Goal: Information Seeking & Learning: Check status

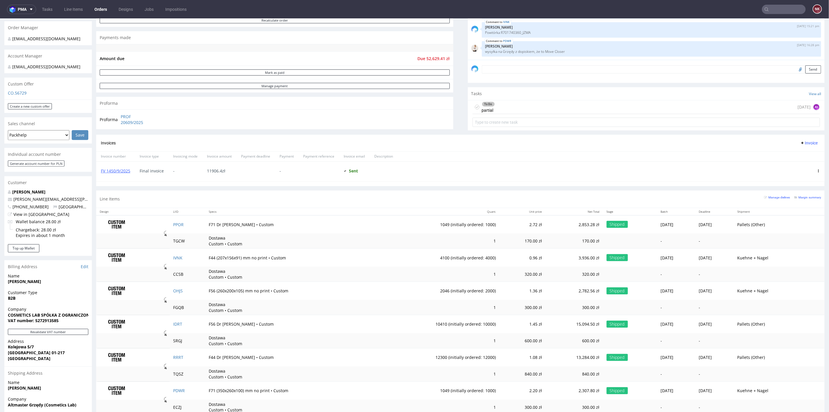
scroll to position [84, 0]
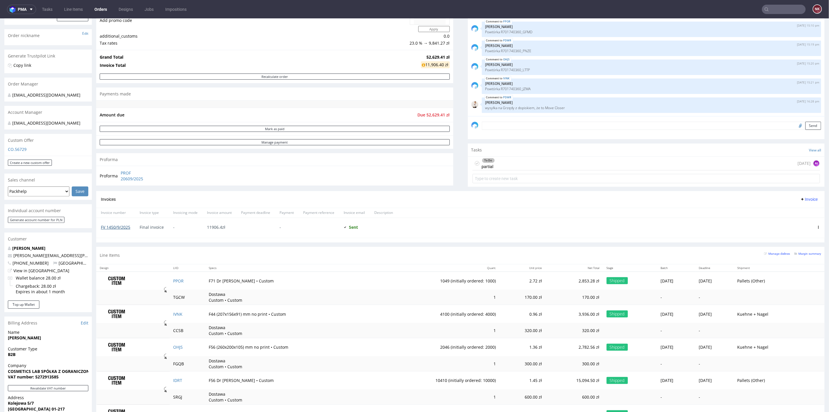
click at [124, 225] on link "FV 1450/9/2025" at bounding box center [115, 227] width 29 height 6
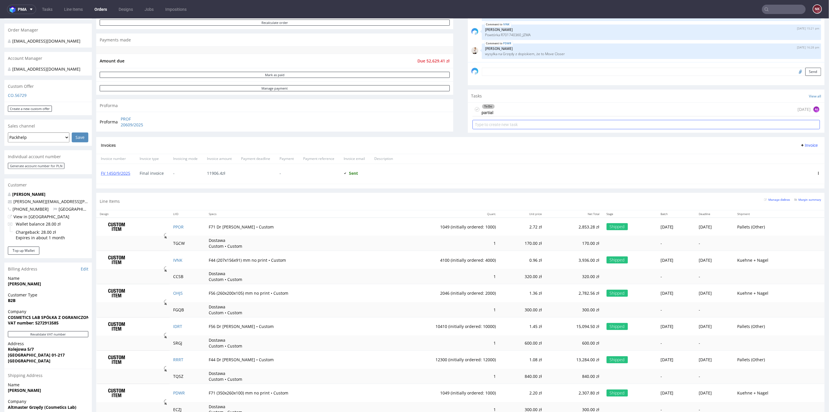
scroll to position [117, 0]
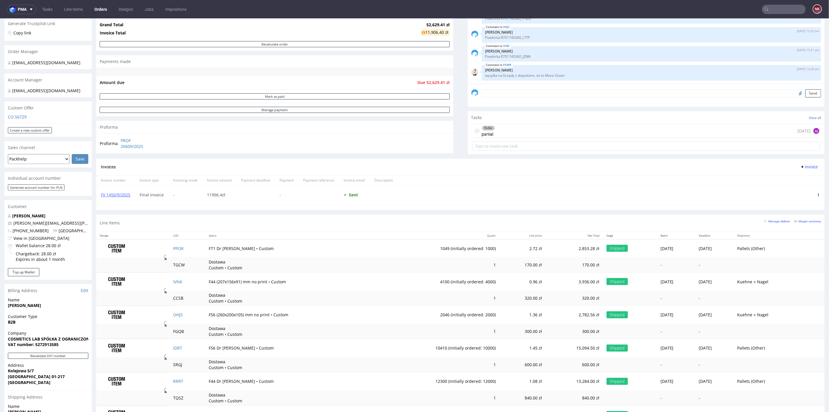
click at [547, 134] on div "To Do partial 5 days ago AŁ" at bounding box center [646, 131] width 348 height 14
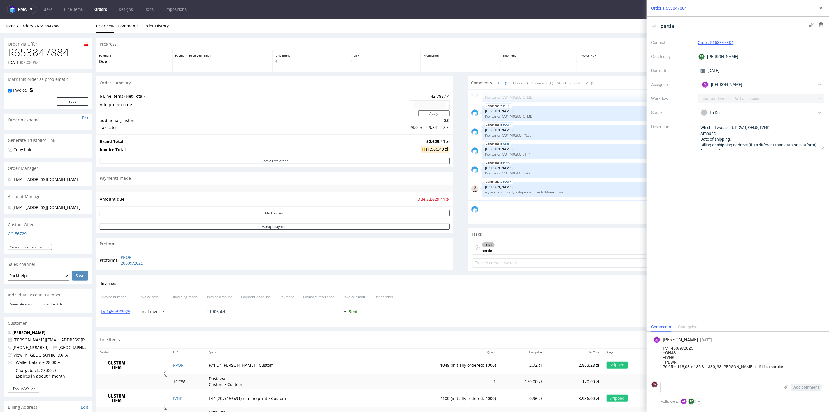
click at [48, 51] on h1 "R653847884" at bounding box center [48, 52] width 80 height 12
copy h1 "R653847884"
click at [821, 8] on use at bounding box center [821, 8] width 2 height 2
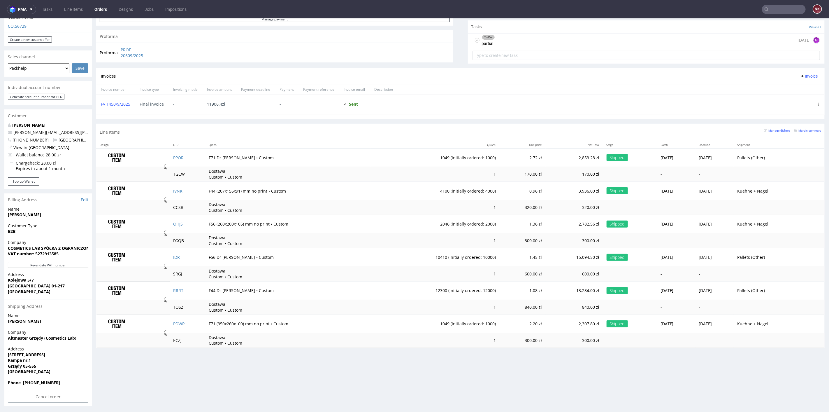
scroll to position [214, 0]
click at [515, 361] on div "Progress Payment Due Payment “Received” Email - Line Items 6 DTP - Production -…" at bounding box center [460, 116] width 728 height 575
drag, startPoint x: 705, startPoint y: 282, endPoint x: 674, endPoint y: 282, distance: 31.5
click at [674, 282] on tr "RRRT F44 Dr Irena Eris • Custom 12300 (initially ordered: 12000) 1.08 zł 13,284…" at bounding box center [460, 288] width 728 height 18
click at [701, 281] on td "Wed 01 Oct" at bounding box center [714, 288] width 38 height 18
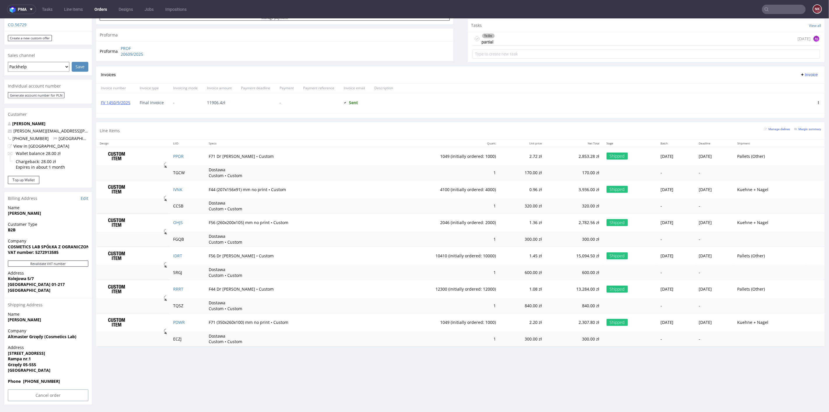
drag, startPoint x: 705, startPoint y: 248, endPoint x: 685, endPoint y: 248, distance: 20.1
click at [695, 248] on td "Wed 01 Oct" at bounding box center [714, 255] width 38 height 18
click at [711, 248] on td "Wed 01 Oct" at bounding box center [714, 255] width 38 height 18
drag, startPoint x: 711, startPoint y: 248, endPoint x: 669, endPoint y: 248, distance: 41.1
click at [669, 248] on tr "IDRT F56 Dr Irena Eris • Custom 10410 (initially ordered: 10000) 1.45 zł 15,094…" at bounding box center [460, 255] width 728 height 18
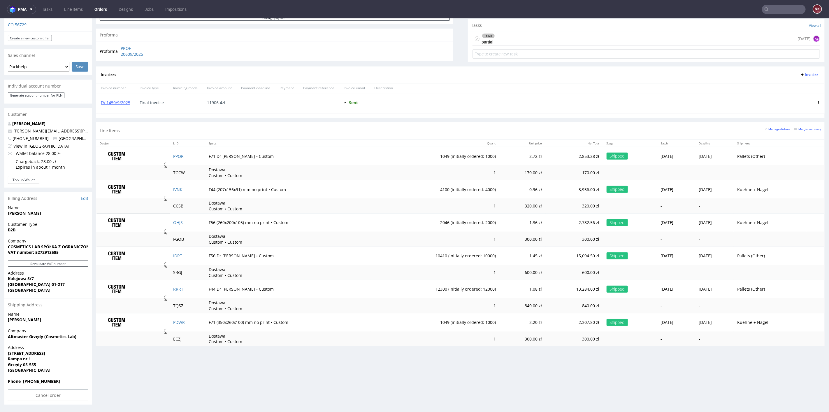
click at [706, 255] on td "Wed 01 Oct" at bounding box center [714, 255] width 38 height 18
drag, startPoint x: 705, startPoint y: 149, endPoint x: 681, endPoint y: 151, distance: 24.0
click at [695, 151] on td "Wed 01 Oct" at bounding box center [714, 156] width 38 height 18
click at [703, 149] on td "Wed 01 Oct" at bounding box center [714, 156] width 38 height 18
drag, startPoint x: 705, startPoint y: 283, endPoint x: 674, endPoint y: 283, distance: 30.6
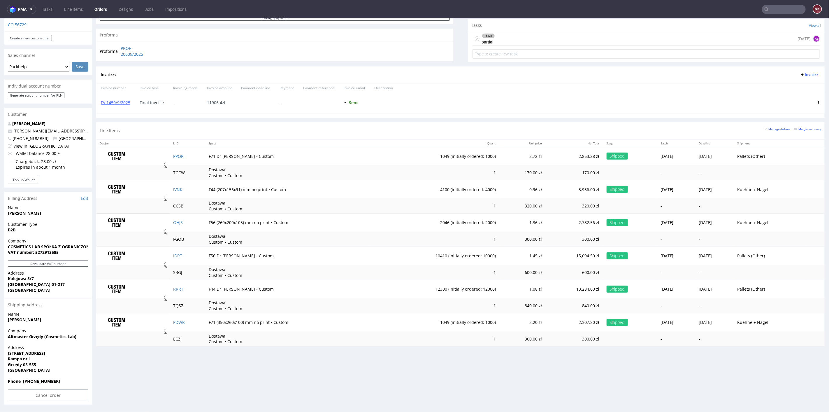
click at [674, 283] on tr "RRRT F44 Dr Irena Eris • Custom 12300 (initially ordered: 12000) 1.08 zł 13,284…" at bounding box center [460, 288] width 728 height 18
click at [717, 281] on td "Wed 01 Oct" at bounding box center [714, 288] width 38 height 18
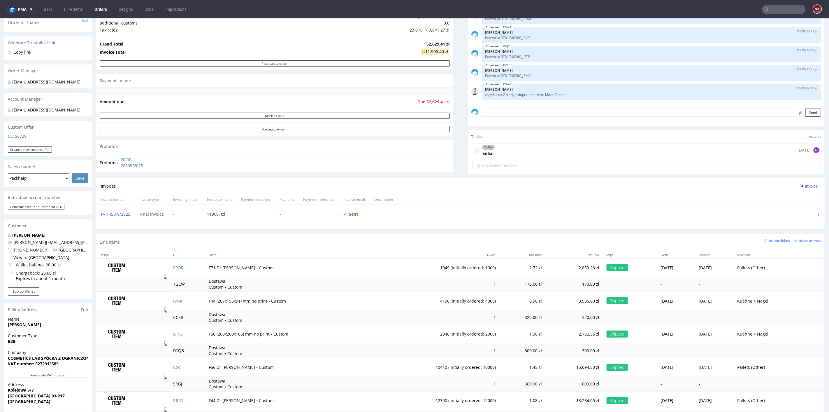
scroll to position [65, 0]
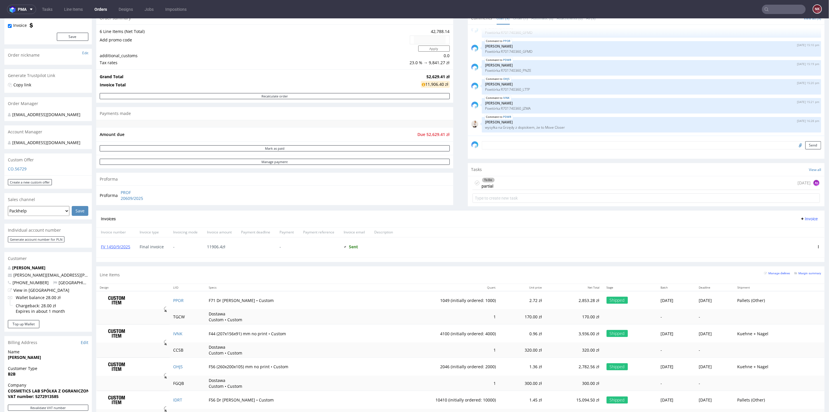
click at [121, 242] on div "FV 1450/9/2025" at bounding box center [115, 247] width 39 height 20
click at [121, 244] on link "FV 1450/9/2025" at bounding box center [115, 246] width 29 height 6
click at [581, 237] on div at bounding box center [605, 247] width 415 height 20
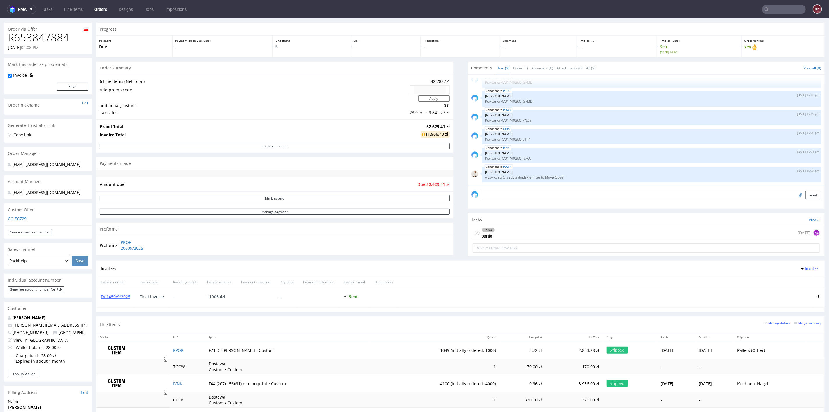
scroll to position [0, 0]
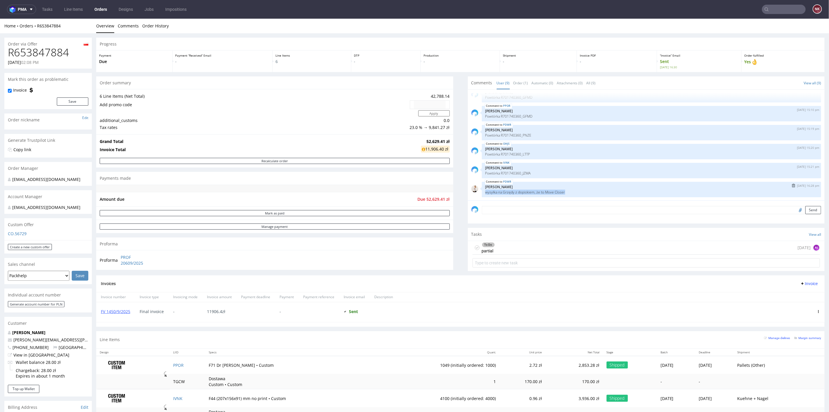
drag, startPoint x: 562, startPoint y: 189, endPoint x: 480, endPoint y: 191, distance: 82.2
click at [485, 191] on p "wysyłka na Grzędy z dopiskiem, że to Move Closer" at bounding box center [651, 191] width 333 height 4
click at [597, 189] on p "wysyłka na Grzędy z dopiskiem, że to Move Closer" at bounding box center [651, 191] width 333 height 4
click at [784, 9] on input "text" at bounding box center [784, 9] width 44 height 9
paste input "1300/6/25"
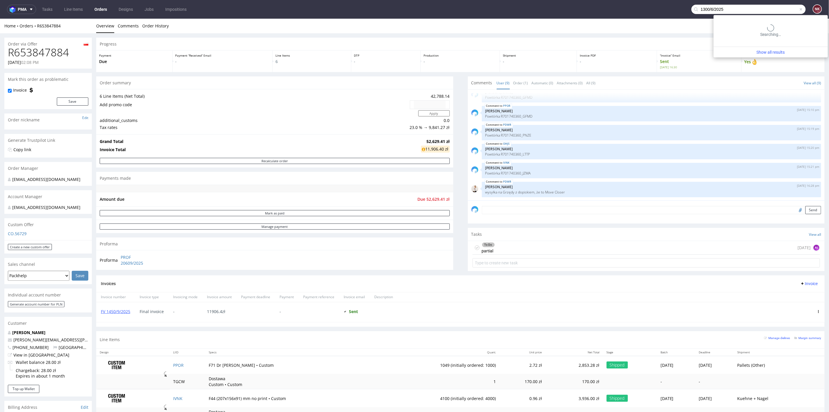
type input "1300/6/2025"
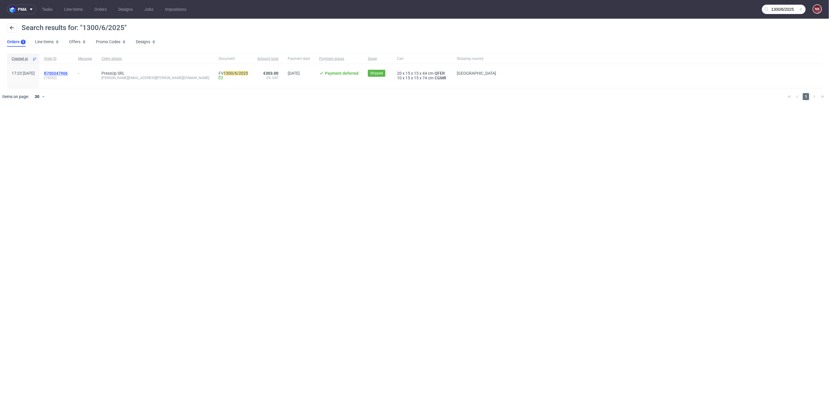
click at [68, 71] on span "R700347906" at bounding box center [56, 73] width 24 height 5
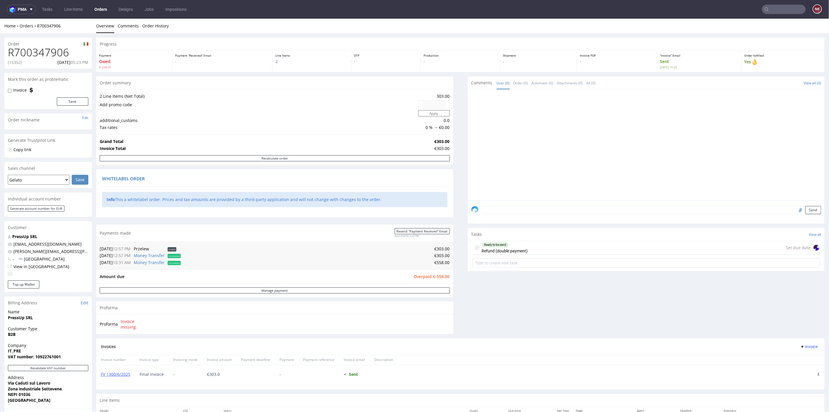
click at [571, 307] on div "Comments User (0) Order (0) Automatic (0) Attachments (0) All (0) View all (0) …" at bounding box center [646, 207] width 357 height 262
click at [769, 11] on input "text" at bounding box center [784, 9] width 44 height 9
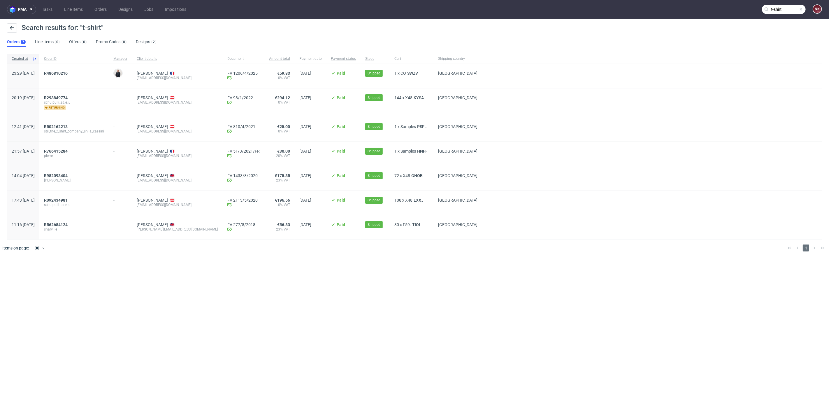
drag, startPoint x: 75, startPoint y: 73, endPoint x: 359, endPoint y: 327, distance: 380.6
click at [359, 327] on div "pma Tasks Line Items Orders Designs Jobs Impositions t-shirt NK Search results …" at bounding box center [414, 206] width 829 height 412
click at [780, 11] on input "t-shirt" at bounding box center [784, 9] width 44 height 9
drag, startPoint x: 750, startPoint y: 10, endPoint x: 645, endPoint y: 10, distance: 105.2
click at [645, 10] on nav "pma Tasks Line Items Orders Designs Jobs Impositions t-shirt NK" at bounding box center [414, 9] width 829 height 19
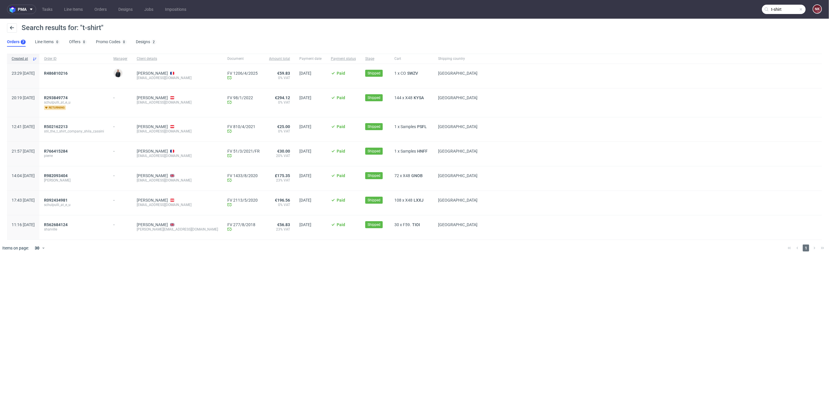
paste input "T-SHIRT FACTORY"
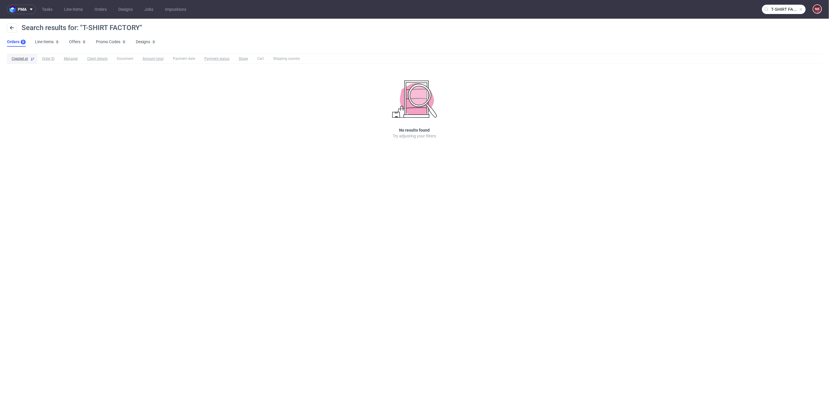
click at [789, 6] on input "T-SHIRT FACTORY" at bounding box center [784, 9] width 44 height 9
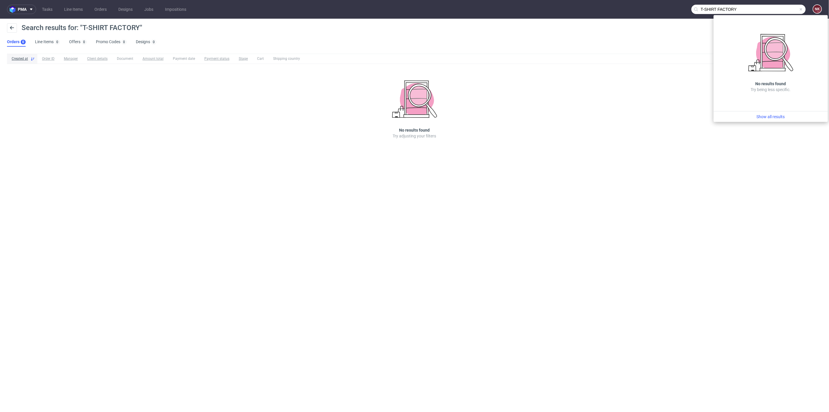
click at [742, 7] on input "T-SHIRT FACTORY" at bounding box center [748, 9] width 114 height 9
click at [705, 9] on input "T-SHIRT FACTORY" at bounding box center [748, 9] width 114 height 9
type input "TSHIRT FACTORY"
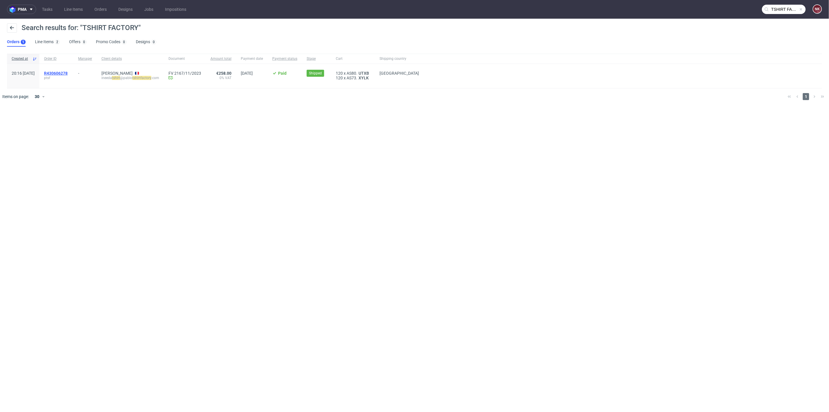
click at [68, 72] on span "R430606278" at bounding box center [56, 73] width 24 height 5
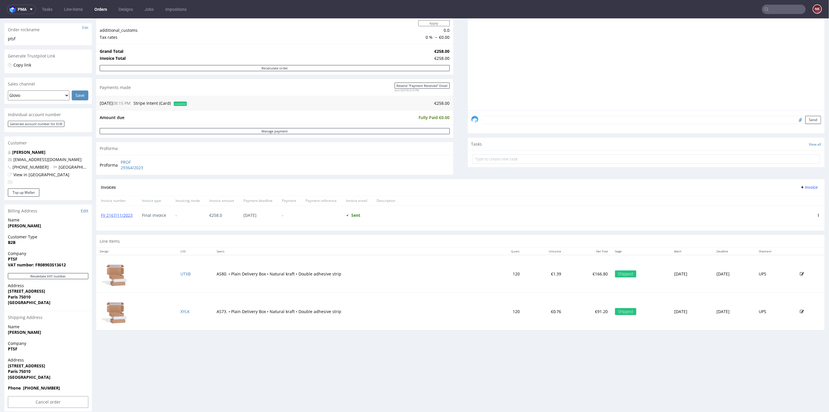
scroll to position [96, 0]
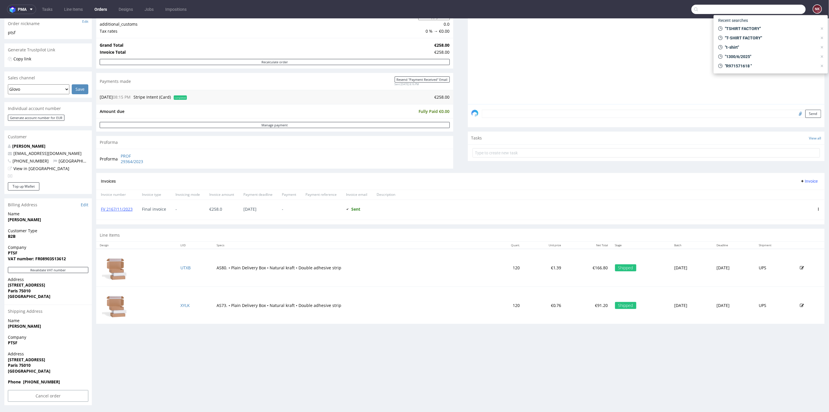
click at [768, 9] on input "text" at bounding box center [748, 9] width 114 height 9
paste input "FV 13/8/2025/SI"
type input "FV 13/8/2025/SI"
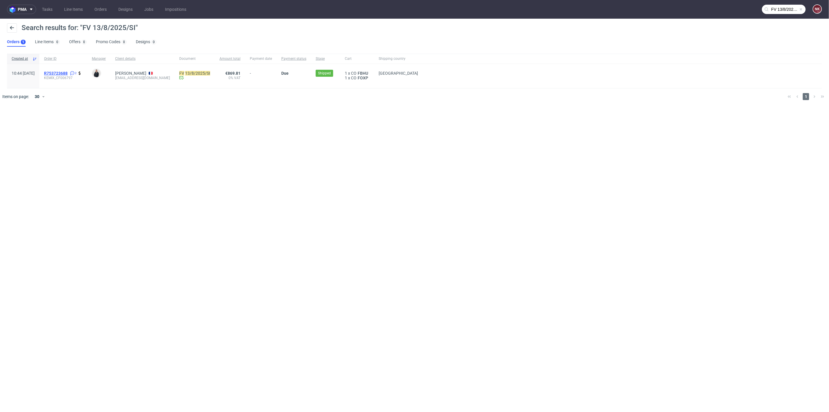
click at [68, 72] on span "R753723688" at bounding box center [56, 73] width 24 height 5
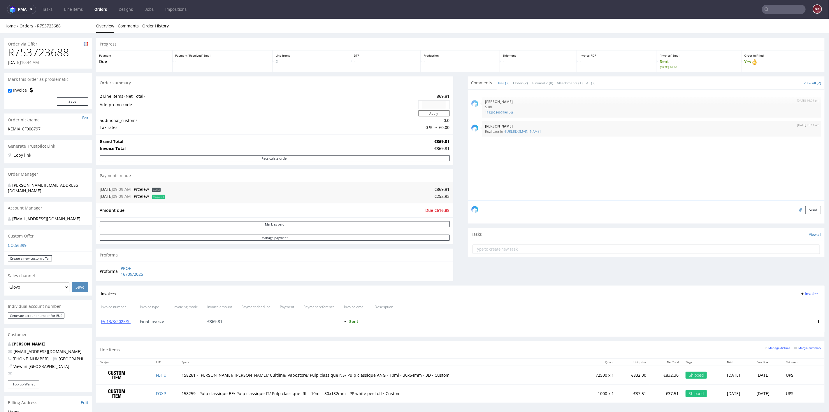
click at [108, 194] on td "15.09.25 09:09 AM" at bounding box center [116, 195] width 33 height 7
copy td "15.09.25"
click at [541, 129] on link "https://platform.packhelp.com/ama/bank-transfers/new" at bounding box center [523, 131] width 36 height 5
click at [539, 130] on link "https://platform.packhelp.com/ama/bank-transfers/new" at bounding box center [523, 131] width 36 height 5
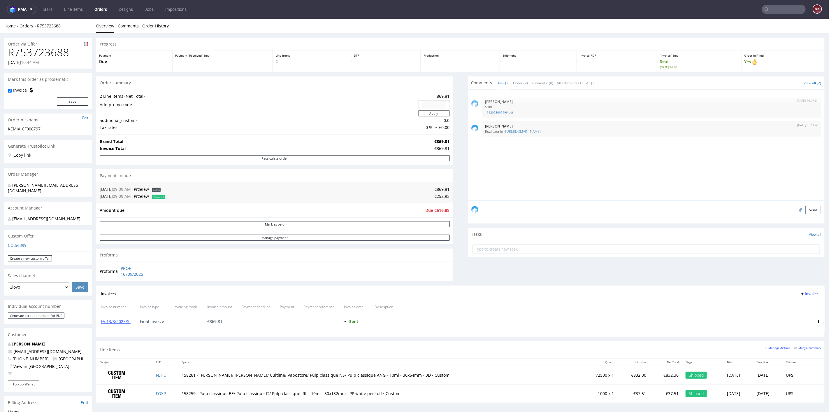
click at [570, 210] on textarea at bounding box center [652, 209] width 340 height 8
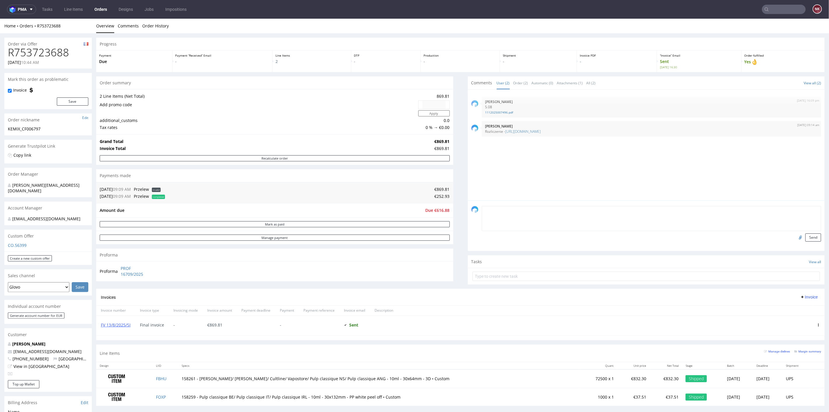
paste textarea "https://platform.packhelp.com/ama/bank-transfers/details/45767"
type textarea "https://platform.packhelp.com/ama/bank-transfers/details/45767"
click at [805, 235] on button "Send" at bounding box center [813, 237] width 16 height 8
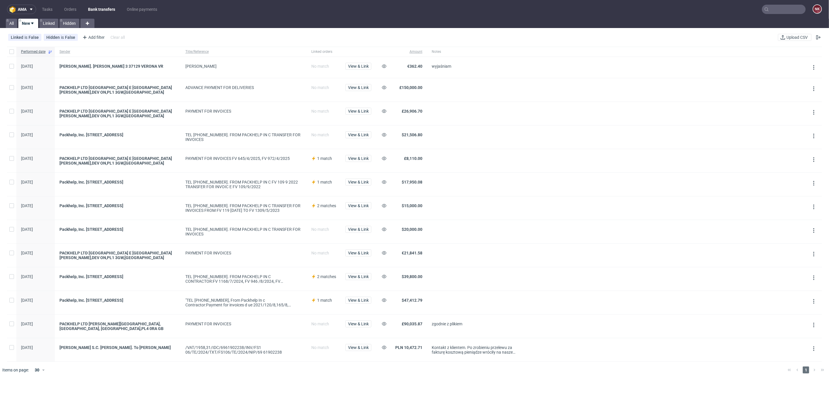
click at [440, 88] on span at bounding box center [475, 89] width 87 height 9
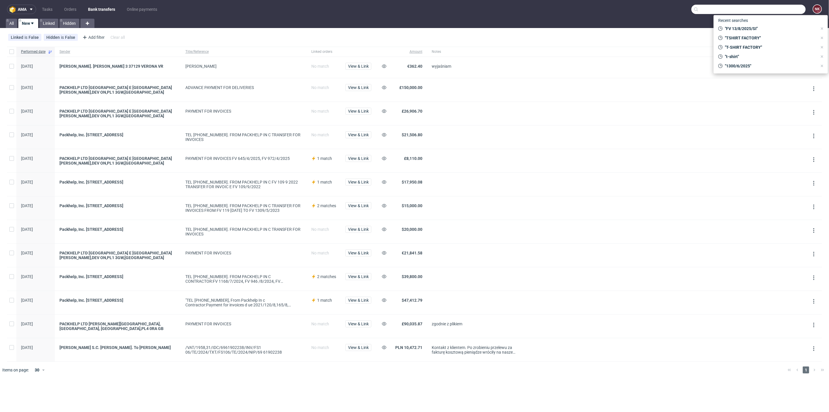
click at [786, 8] on input "text" at bounding box center [748, 9] width 114 height 9
paste input "R394531177"
type input "R394531177"
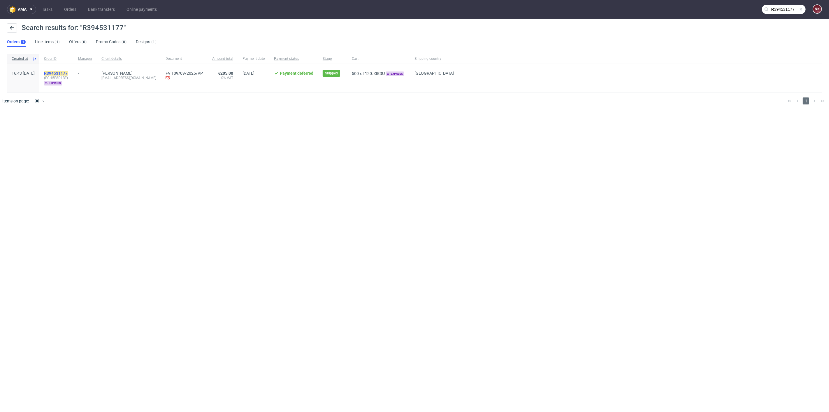
click at [68, 72] on mark "R394531177" at bounding box center [56, 73] width 24 height 5
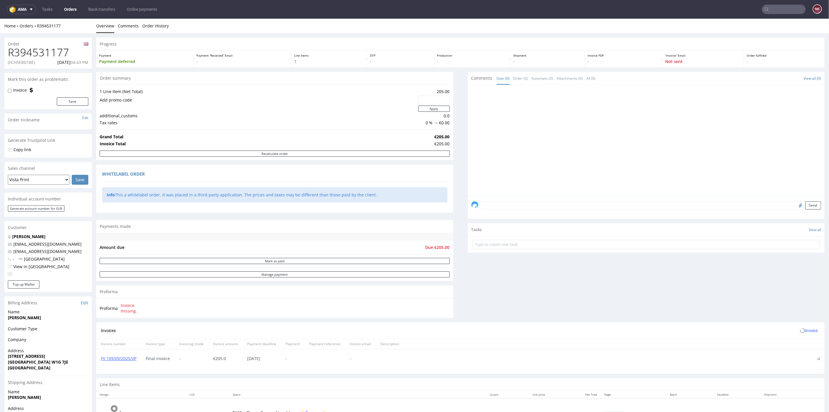
scroll to position [54, 0]
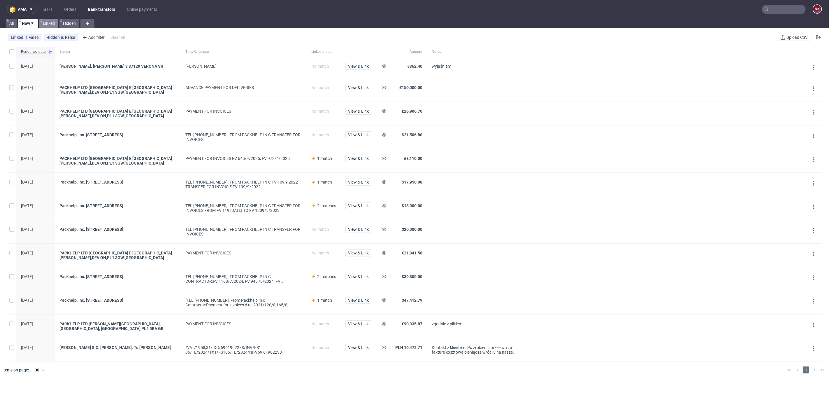
click at [41, 19] on icon at bounding box center [41, 20] width 2 height 5
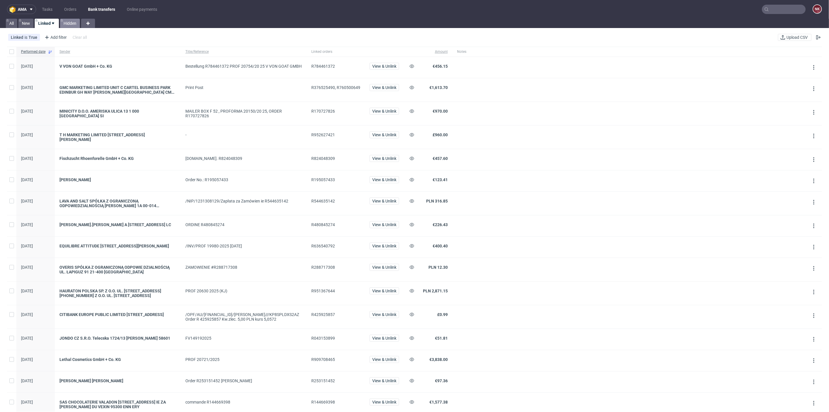
click at [72, 20] on link "Hidden" at bounding box center [70, 23] width 20 height 9
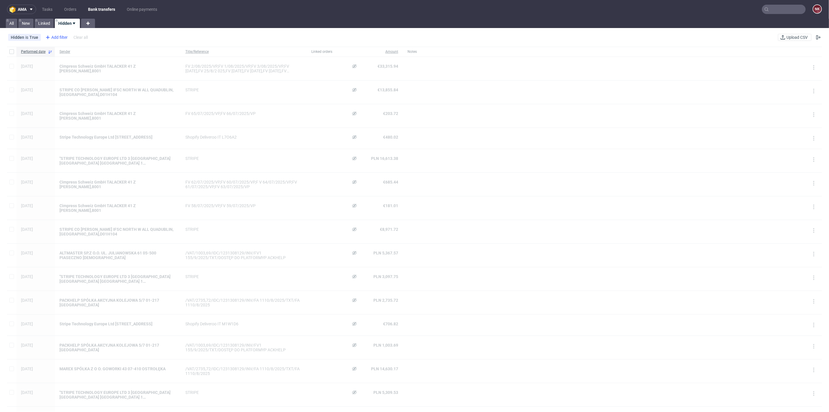
click at [59, 36] on div "Add filter" at bounding box center [56, 37] width 26 height 9
click at [57, 103] on span "Sender" at bounding box center [54, 104] width 18 height 8
click at [71, 61] on input "text" at bounding box center [80, 63] width 70 height 9
type input "kemix"
click at [111, 74] on button "Save" at bounding box center [107, 77] width 14 height 9
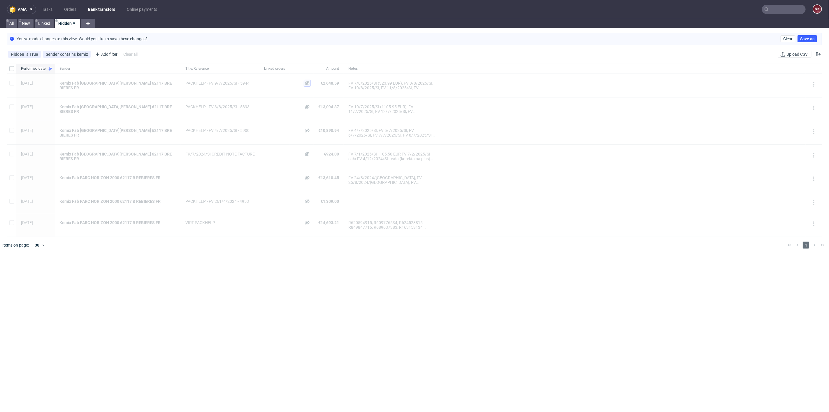
click at [305, 82] on use at bounding box center [307, 83] width 5 height 4
click at [297, 82] on span "View & Link" at bounding box center [307, 83] width 21 height 4
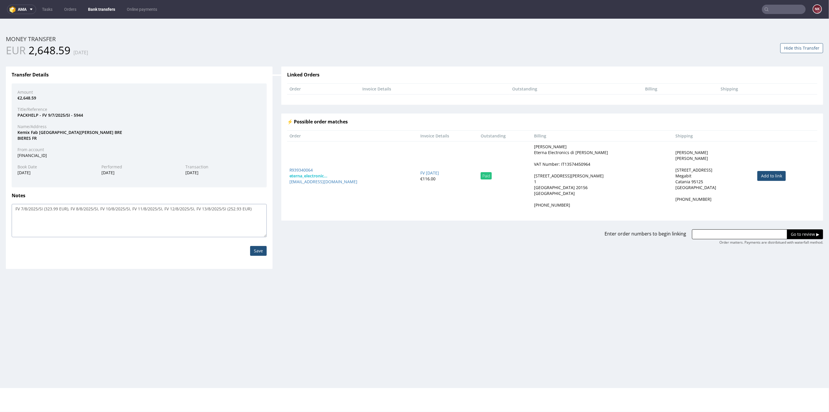
drag, startPoint x: 249, startPoint y: 209, endPoint x: 227, endPoint y: 210, distance: 21.6
click at [227, 210] on textarea "FV 7/8/2025/SI (323.99 EUR), FV 8/8/2025/SI, FV 10/8/2025/SI, FV 11/8/2025/SI, …" at bounding box center [139, 219] width 255 height 33
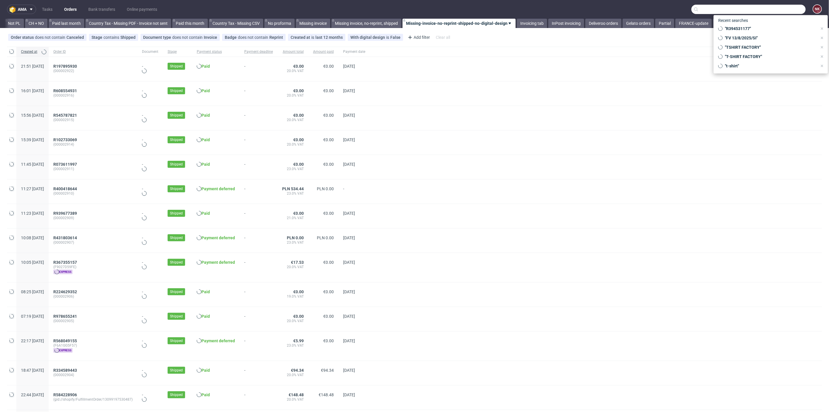
click at [770, 8] on input "text" at bounding box center [748, 9] width 114 height 9
paste input "R140451278"
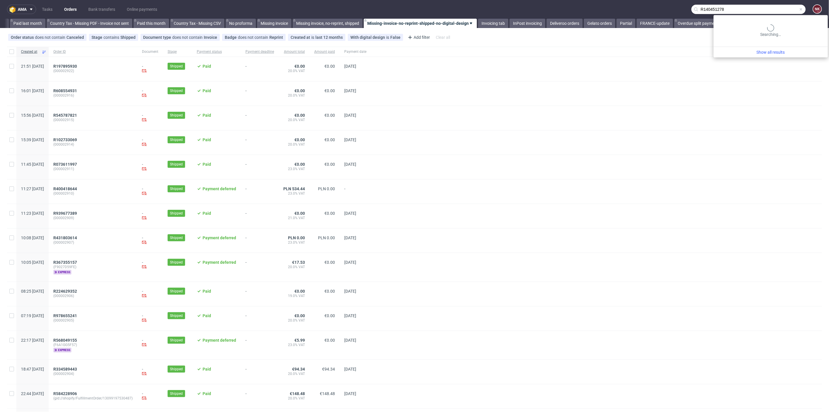
scroll to position [0, 635]
type input "R140451278"
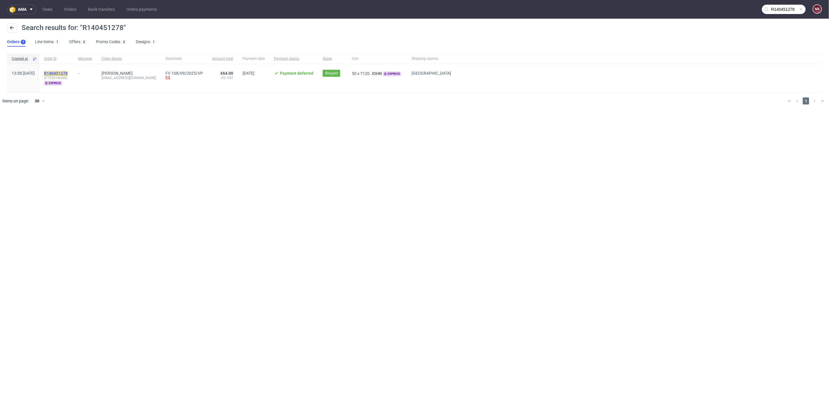
click at [68, 72] on mark "R140451278" at bounding box center [56, 73] width 24 height 5
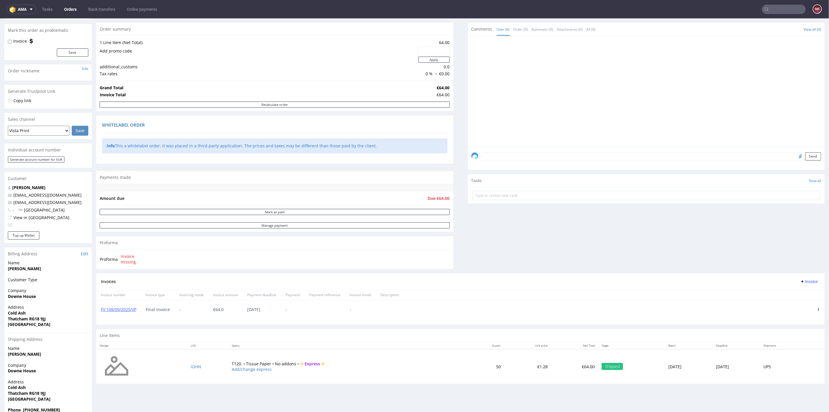
scroll to position [77, 0]
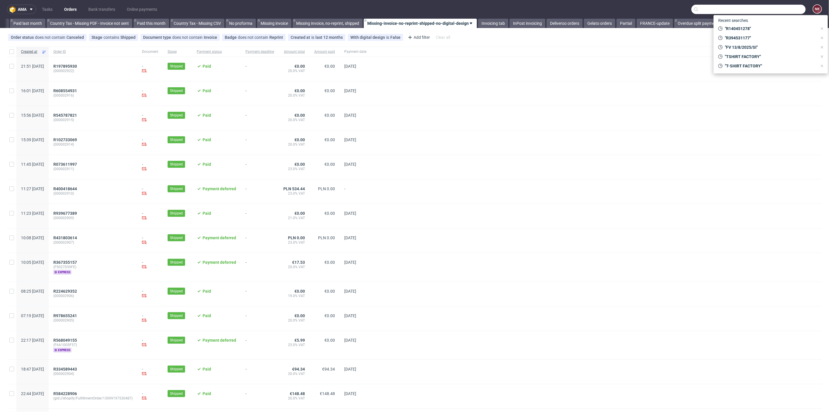
click at [780, 9] on input "text" at bounding box center [748, 9] width 114 height 9
paste input "R763628014"
type input "R763628014"
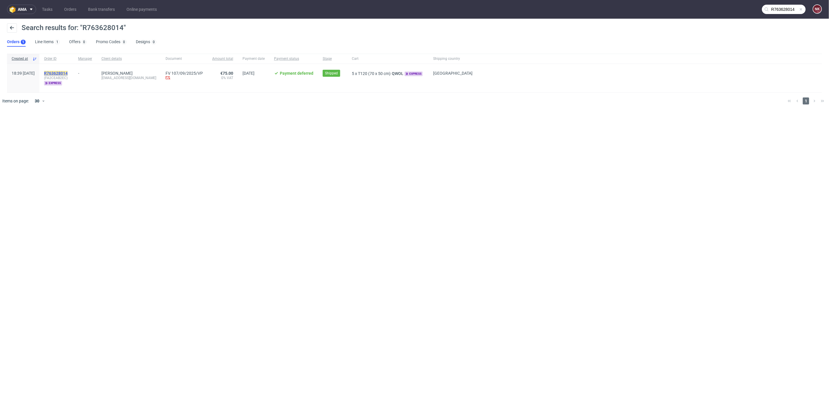
click at [68, 71] on mark "R763628014" at bounding box center [56, 73] width 24 height 5
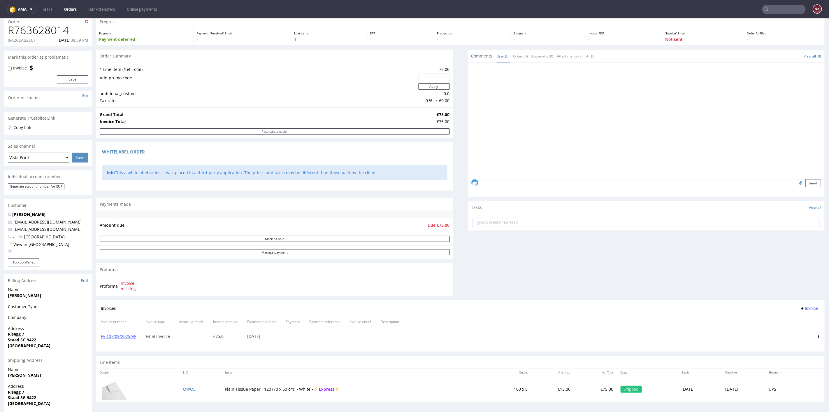
scroll to position [32, 0]
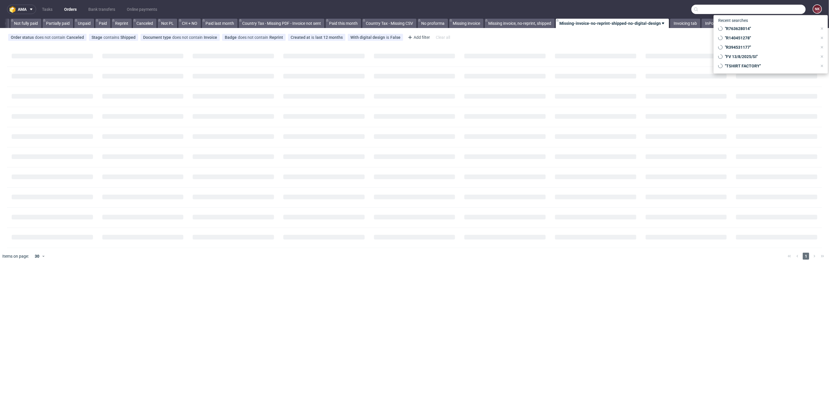
click at [783, 7] on input "text" at bounding box center [748, 9] width 114 height 9
paste input "R370737341"
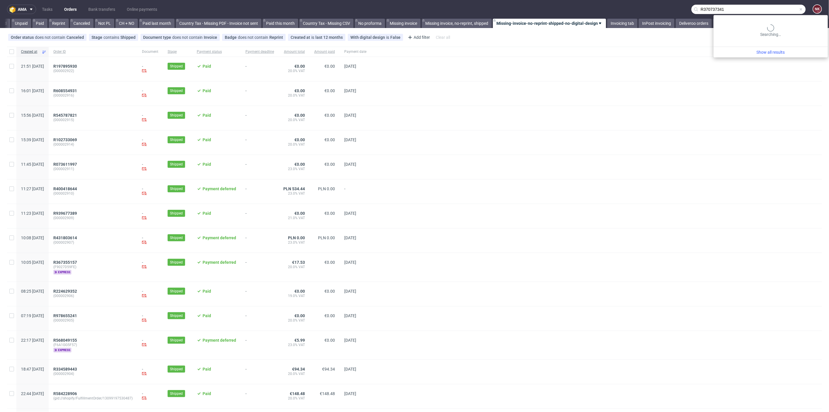
type input "R370737341"
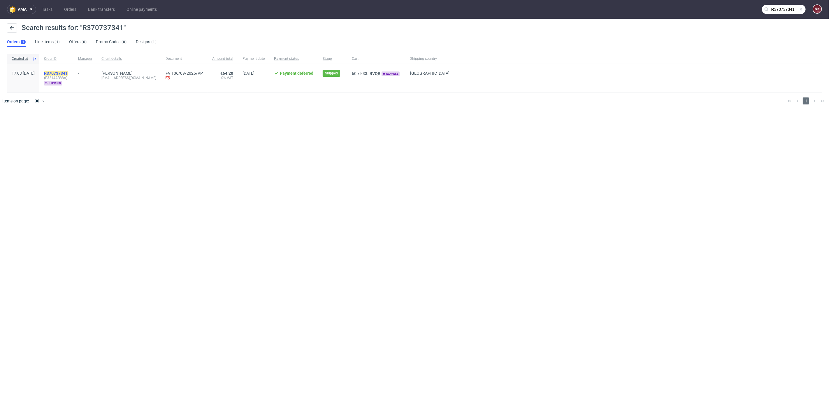
click at [67, 73] on mark "R370737341" at bounding box center [56, 73] width 24 height 5
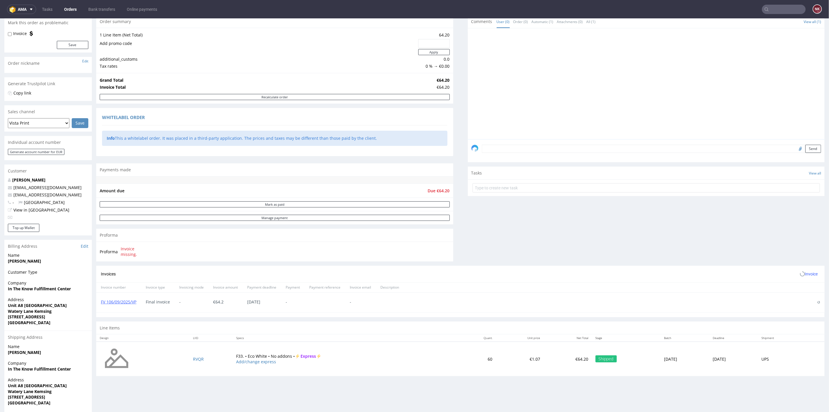
scroll to position [88, 0]
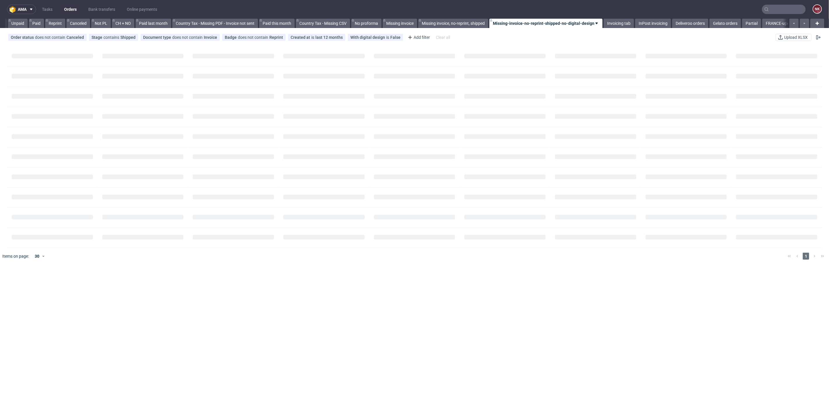
drag, startPoint x: 779, startPoint y: 11, endPoint x: 778, endPoint y: 5, distance: 6.0
click at [779, 11] on input "text" at bounding box center [784, 9] width 44 height 9
paste input "R633736468"
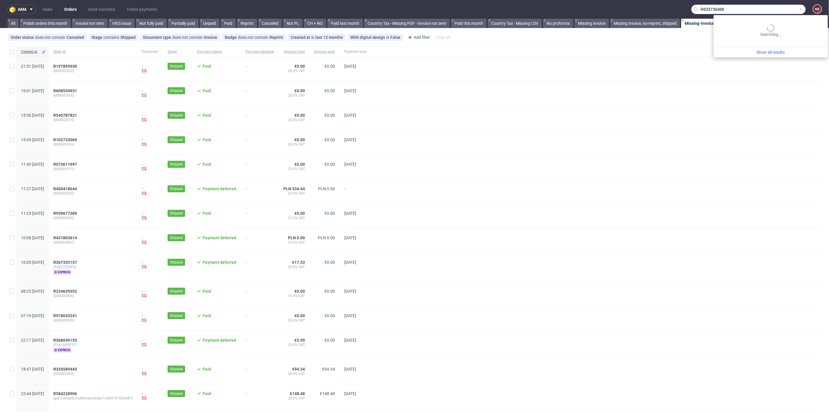
type input "R633736468"
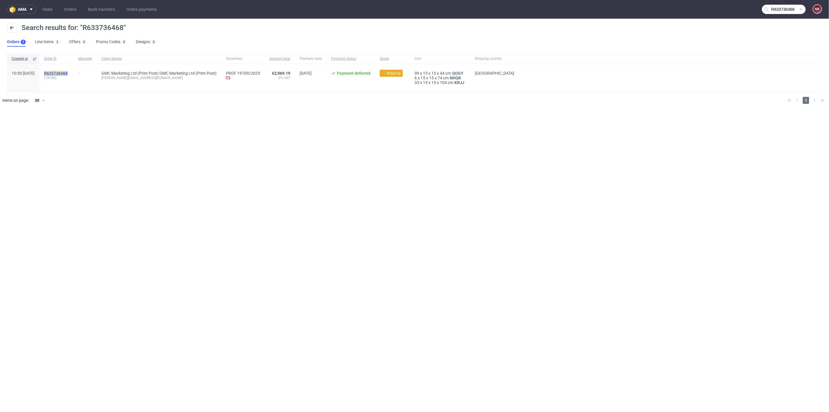
click at [67, 74] on mark "R633736468" at bounding box center [56, 73] width 24 height 5
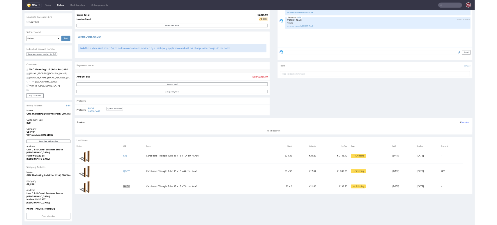
scroll to position [110, 0]
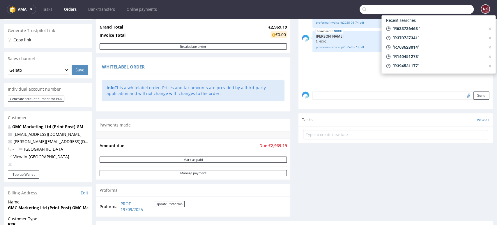
click at [447, 10] on input "text" at bounding box center [417, 9] width 114 height 9
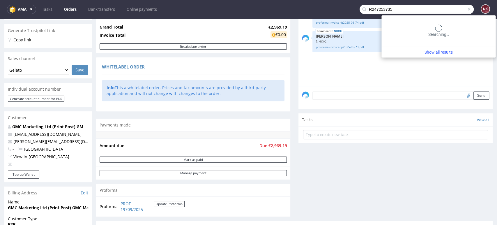
type input "R247253735"
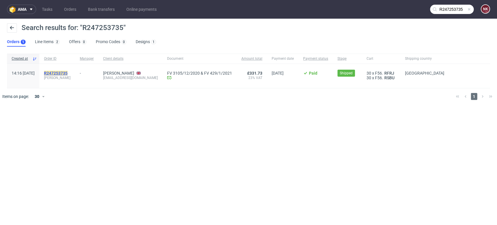
click at [68, 71] on mark "R247253735" at bounding box center [56, 73] width 24 height 5
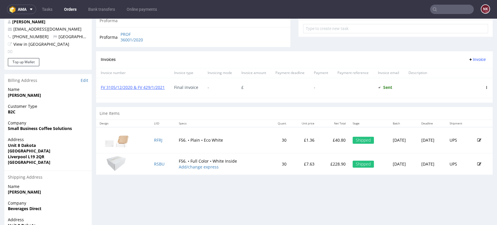
scroll to position [220, 0]
click at [124, 87] on link "FV 3105/12/2020 & FV 429/1/2021" at bounding box center [133, 88] width 64 height 6
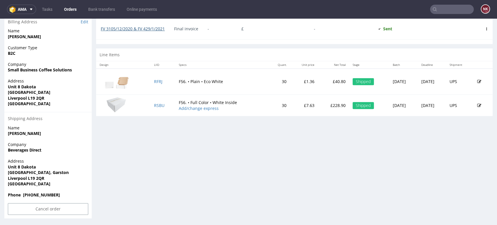
scroll to position [279, 0]
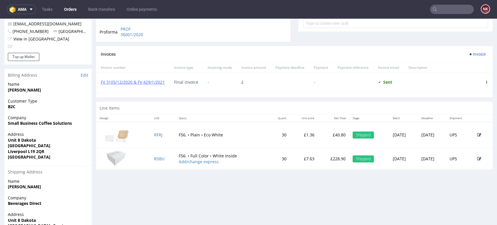
scroll to position [225, 0]
click at [449, 6] on input "text" at bounding box center [452, 9] width 44 height 9
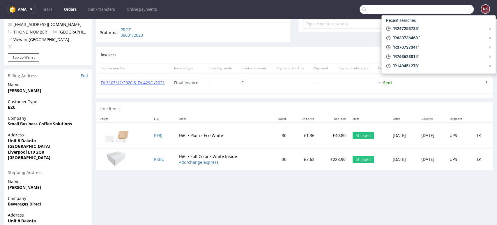
paste input "R631773114"
type input "R631773114"
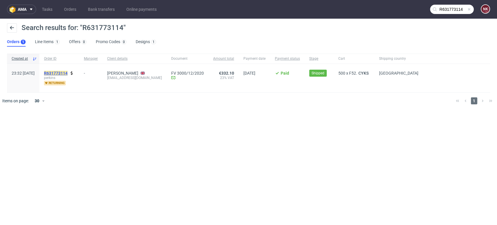
click at [68, 71] on mark "R631773114" at bounding box center [56, 73] width 24 height 5
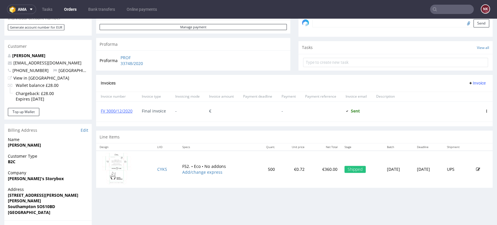
scroll to position [182, 0]
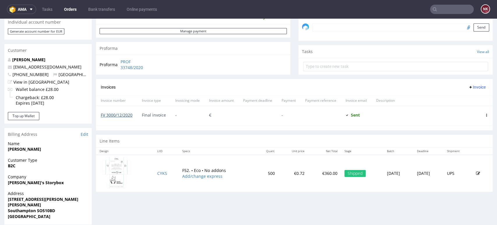
click at [124, 114] on link "FV 3000/12/2020" at bounding box center [117, 115] width 32 height 6
click at [287, 67] on div "Progress Payment Paid [DATE] Payment “Received” Email Sent [DATE] 23:32 Line It…" at bounding box center [294, 25] width 397 height 341
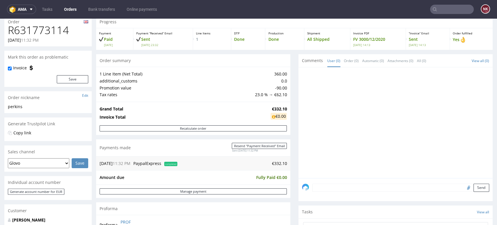
scroll to position [0, 0]
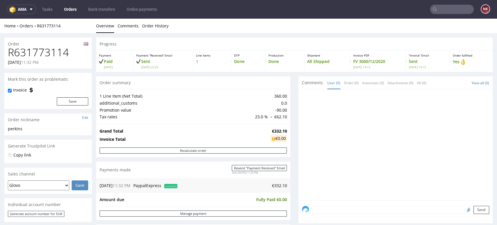
click at [287, 131] on div "Progress Payment Paid [DATE] Payment “Received” Email Sent [DATE] 23:32 Line It…" at bounding box center [294, 208] width 397 height 341
click at [289, 155] on div "Progress Payment Paid [DATE] Payment “Received” Email Sent [DATE] 23:32 Line It…" at bounding box center [294, 208] width 397 height 341
click at [463, 172] on div at bounding box center [397, 146] width 191 height 107
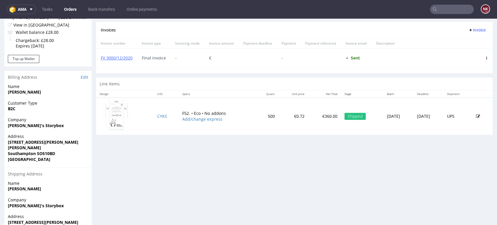
scroll to position [239, 0]
click at [129, 59] on link "FV 3000/12/2020" at bounding box center [117, 58] width 32 height 6
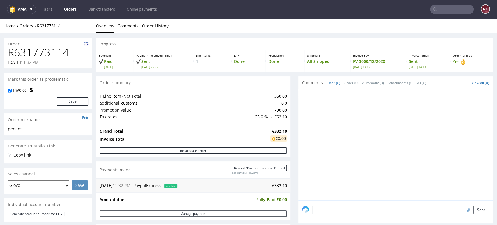
scroll to position [139, 0]
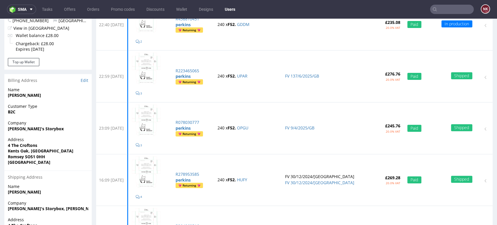
scroll to position [85, 0]
click at [315, 127] on link "FV 9/4/2025/GB" at bounding box center [299, 128] width 29 height 6
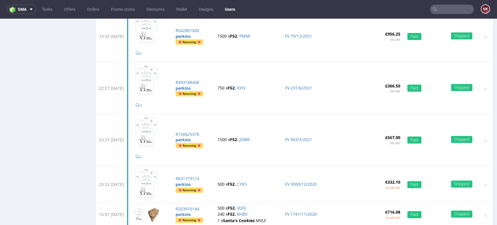
scroll to position [672, 0]
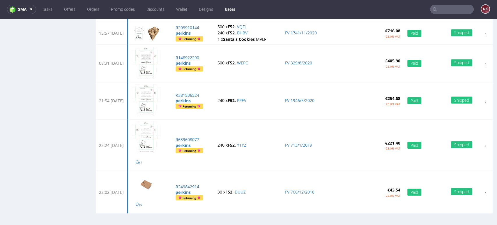
click at [454, 7] on input "text" at bounding box center [452, 9] width 44 height 9
paste input "R639608077"
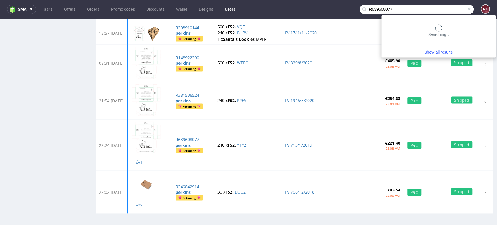
type input "R639608077"
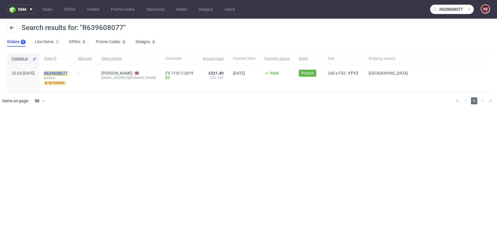
click at [68, 71] on mark "R639608077" at bounding box center [56, 73] width 24 height 5
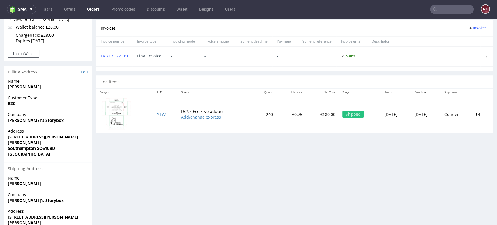
scroll to position [178, 0]
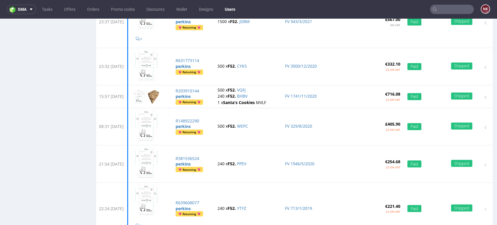
scroll to position [672, 0]
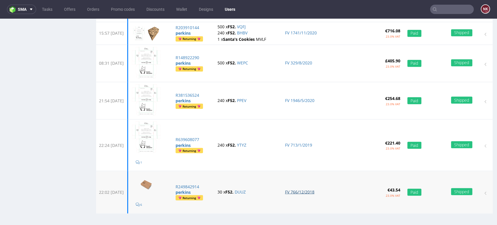
click at [315, 189] on link "FV 766/12/2018" at bounding box center [299, 192] width 29 height 6
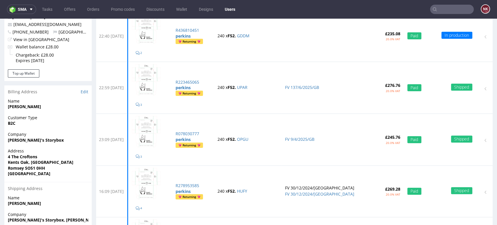
scroll to position [0, 0]
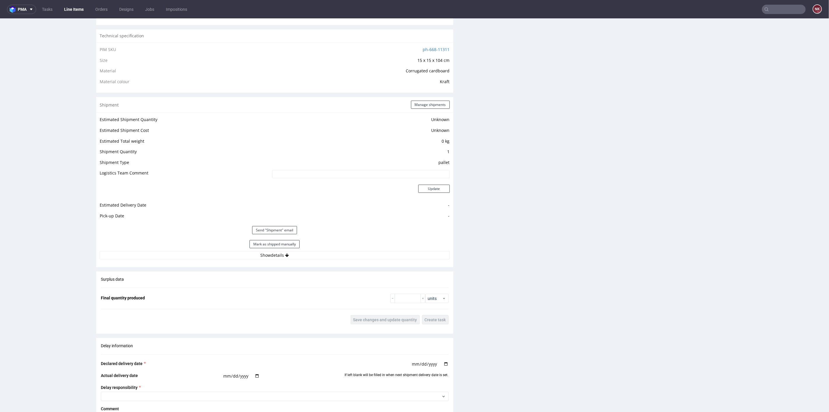
scroll to position [453, 0]
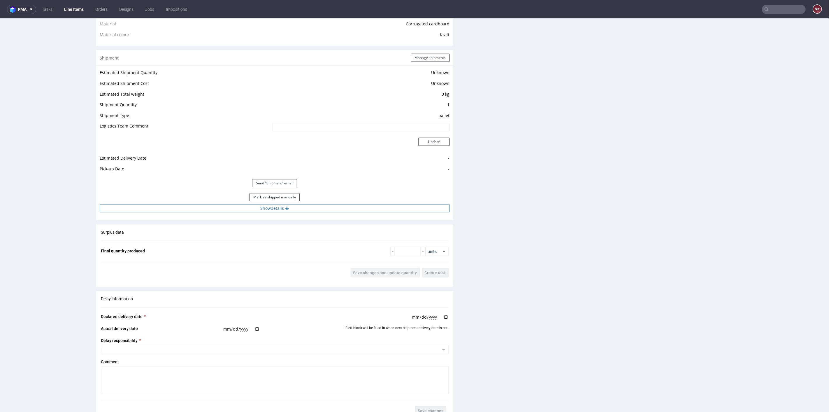
click at [360, 208] on button "Show details" at bounding box center [275, 208] width 350 height 8
